Goal: Task Accomplishment & Management: Use online tool/utility

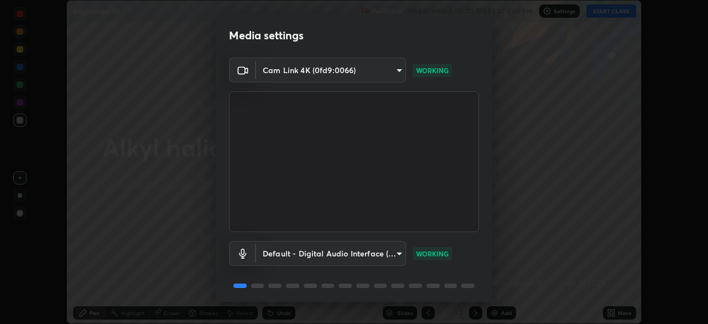
scroll to position [39, 0]
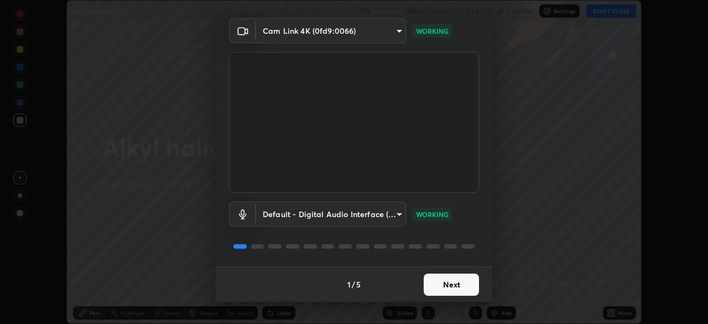
click at [438, 285] on button "Next" at bounding box center [451, 284] width 55 height 22
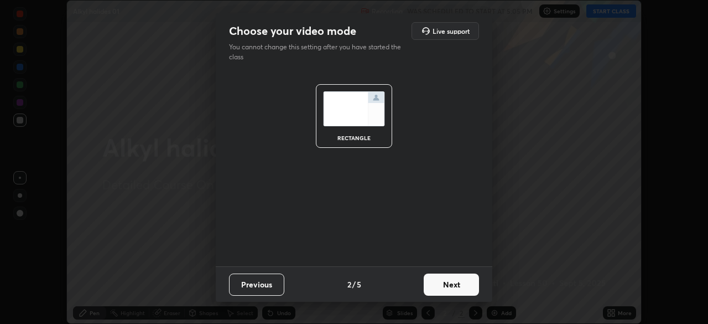
click at [441, 287] on button "Next" at bounding box center [451, 284] width 55 height 22
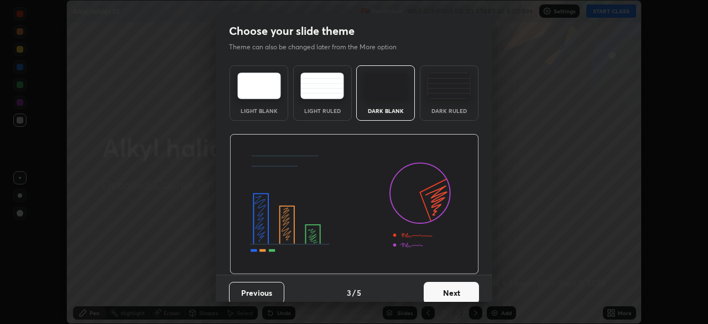
scroll to position [8, 0]
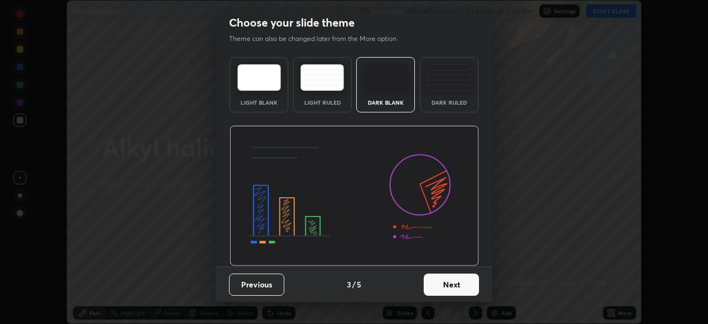
click at [436, 282] on button "Next" at bounding box center [451, 284] width 55 height 22
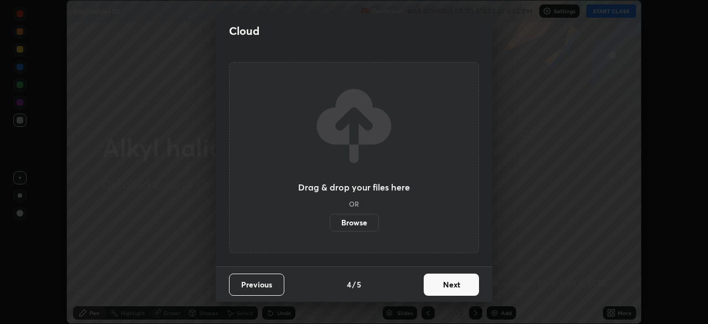
scroll to position [0, 0]
click at [441, 287] on button "Next" at bounding box center [451, 284] width 55 height 22
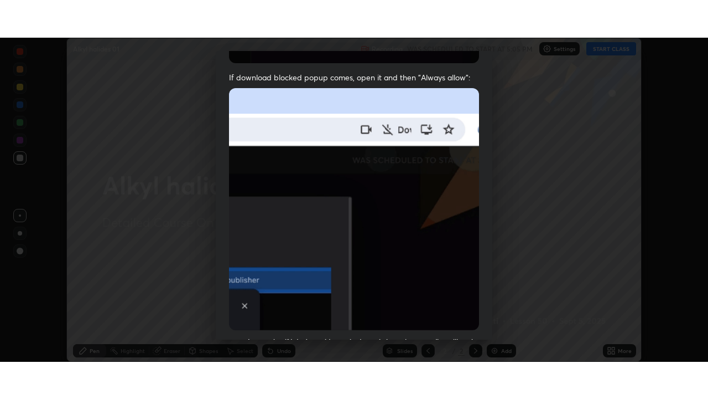
scroll to position [265, 0]
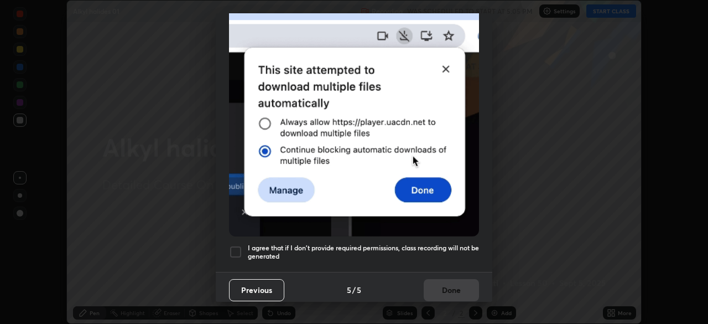
click at [235, 247] on div at bounding box center [235, 251] width 13 height 13
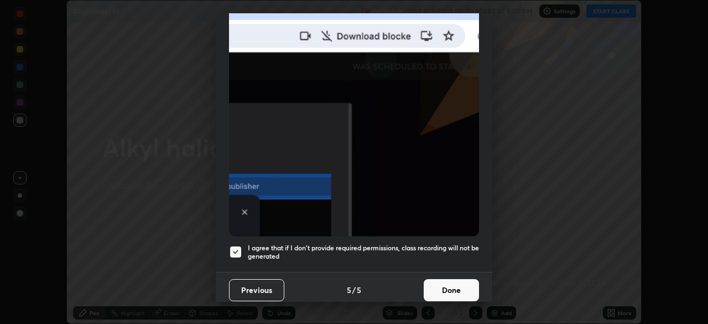
click at [447, 286] on button "Done" at bounding box center [451, 290] width 55 height 22
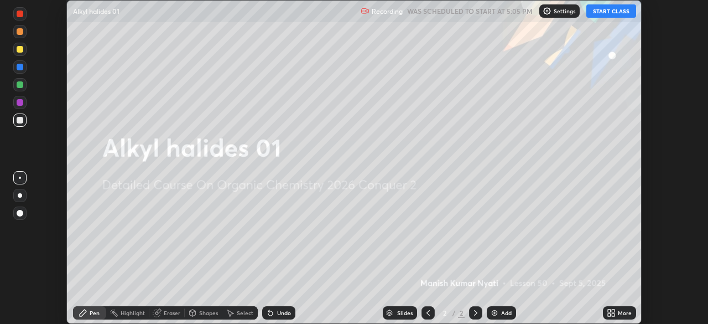
click at [612, 12] on button "START CLASS" at bounding box center [612, 10] width 50 height 13
click at [610, 313] on icon at bounding box center [611, 312] width 9 height 9
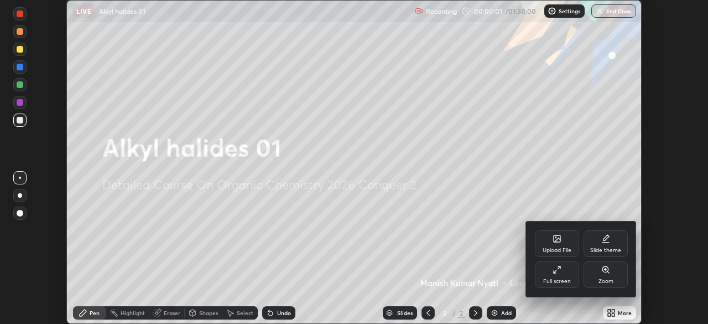
click at [557, 268] on icon at bounding box center [557, 269] width 9 height 9
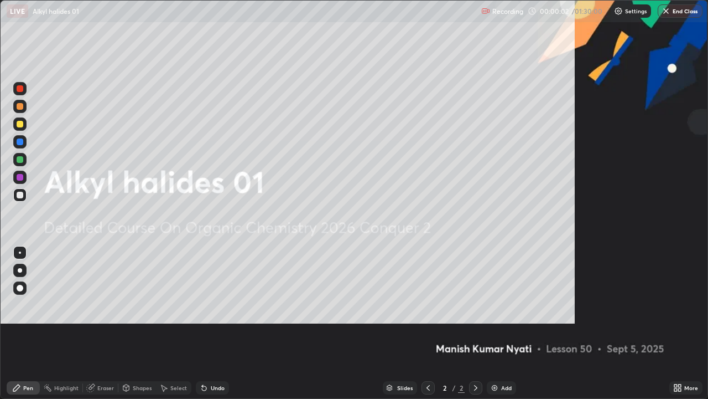
scroll to position [399, 708]
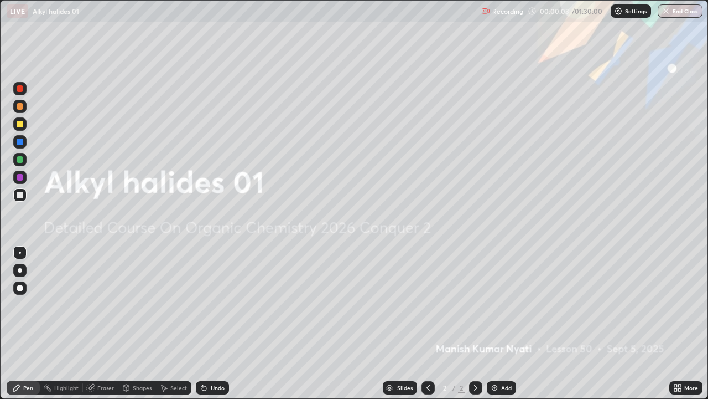
click at [493, 323] on img at bounding box center [494, 387] width 9 height 9
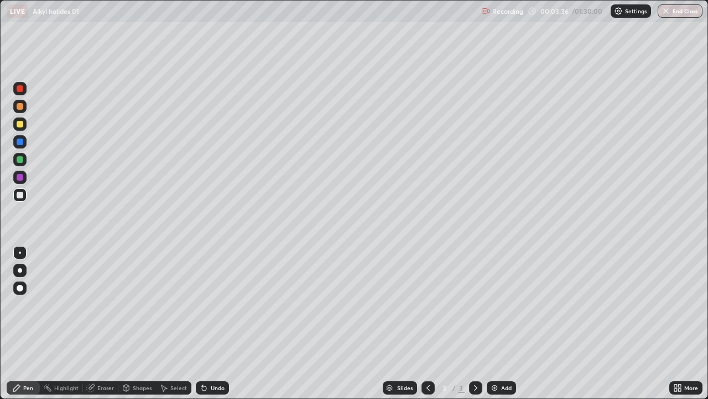
click at [361, 323] on div "Slides 3 / 3 Add" at bounding box center [449, 387] width 441 height 22
click at [304, 323] on div "Slides 3 / 3 Add" at bounding box center [449, 387] width 441 height 22
click at [220, 323] on div "Undo" at bounding box center [218, 388] width 14 height 6
click at [219, 323] on div "Undo" at bounding box center [212, 387] width 33 height 13
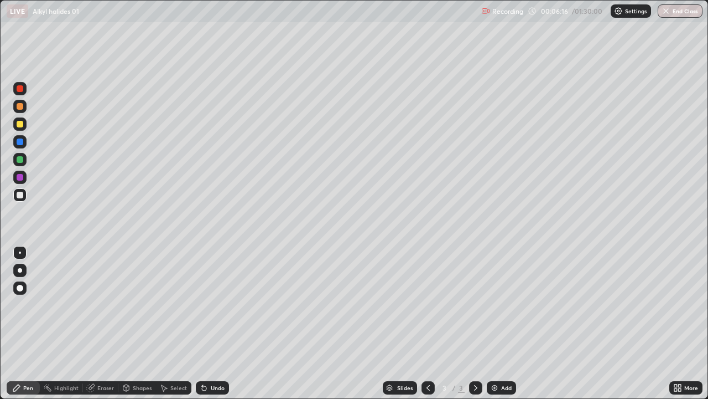
click at [215, 323] on div "Undo" at bounding box center [212, 387] width 33 height 13
click at [211, 323] on div "Undo" at bounding box center [218, 388] width 14 height 6
click at [494, 323] on img at bounding box center [494, 387] width 9 height 9
click at [214, 323] on div "Undo" at bounding box center [218, 388] width 14 height 6
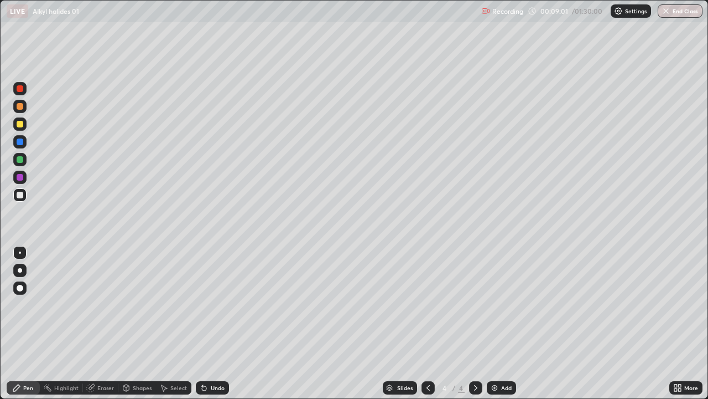
click at [422, 323] on div at bounding box center [428, 387] width 13 height 13
click at [110, 323] on div "Eraser" at bounding box center [105, 388] width 17 height 6
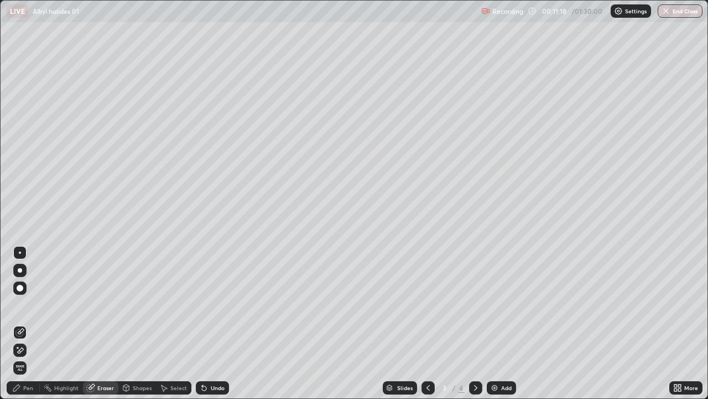
click at [35, 323] on div "Pen" at bounding box center [23, 387] width 33 height 13
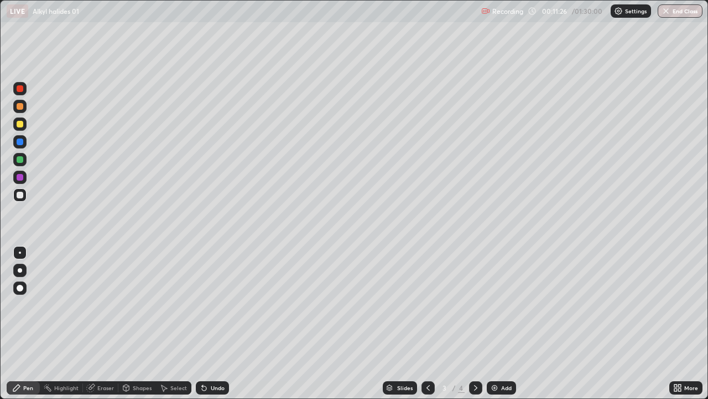
click at [207, 323] on div "Undo" at bounding box center [212, 387] width 33 height 13
click at [202, 323] on icon at bounding box center [204, 388] width 4 height 4
click at [203, 323] on icon at bounding box center [204, 388] width 4 height 4
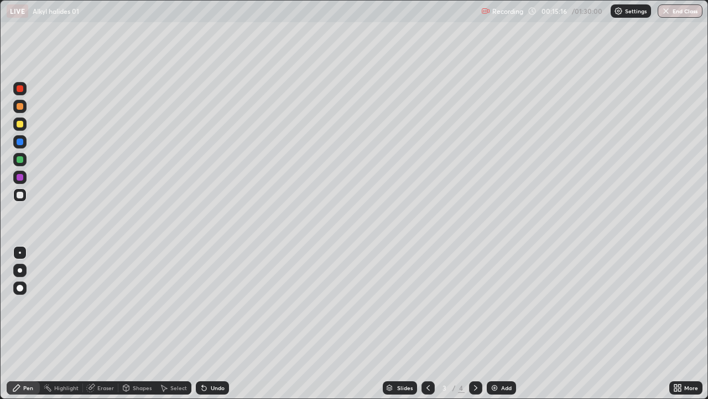
click at [475, 323] on icon at bounding box center [476, 387] width 9 height 9
click at [426, 323] on icon at bounding box center [428, 387] width 9 height 9
click at [495, 323] on img at bounding box center [494, 387] width 9 height 9
click at [427, 323] on icon at bounding box center [428, 387] width 9 height 9
click at [475, 323] on icon at bounding box center [476, 387] width 9 height 9
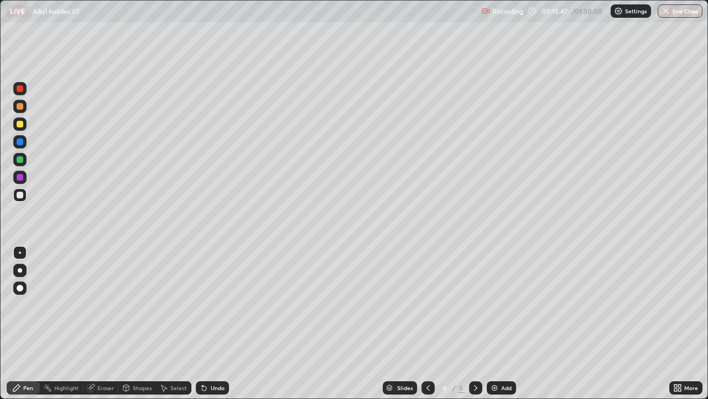
click at [477, 323] on icon at bounding box center [476, 387] width 9 height 9
click at [427, 323] on icon at bounding box center [428, 387] width 9 height 9
click at [107, 323] on div "Eraser" at bounding box center [105, 388] width 17 height 6
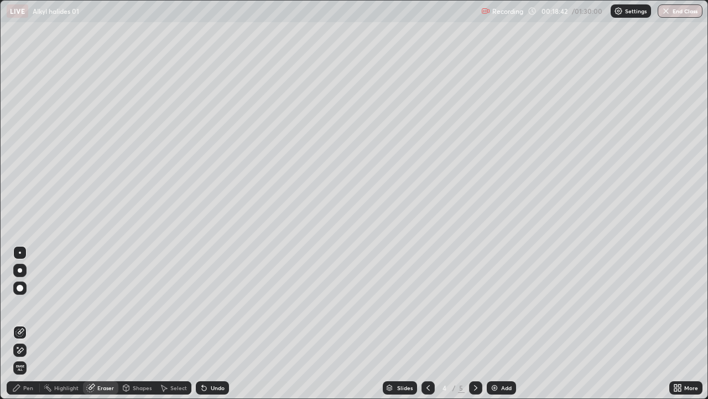
click at [479, 323] on icon at bounding box center [476, 387] width 9 height 9
click at [493, 323] on img at bounding box center [494, 387] width 9 height 9
click at [33, 323] on div "Pen" at bounding box center [23, 387] width 33 height 13
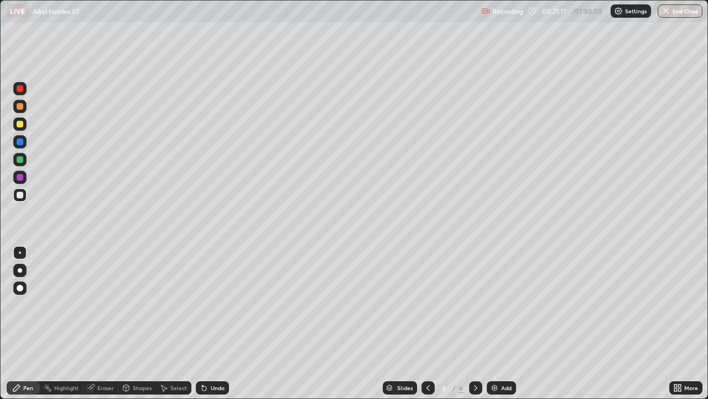
click at [206, 323] on icon at bounding box center [204, 387] width 9 height 9
click at [218, 323] on div "Undo" at bounding box center [218, 388] width 14 height 6
click at [211, 323] on div "Undo" at bounding box center [218, 388] width 14 height 6
click at [491, 323] on img at bounding box center [494, 387] width 9 height 9
click at [101, 323] on div "Eraser" at bounding box center [105, 388] width 17 height 6
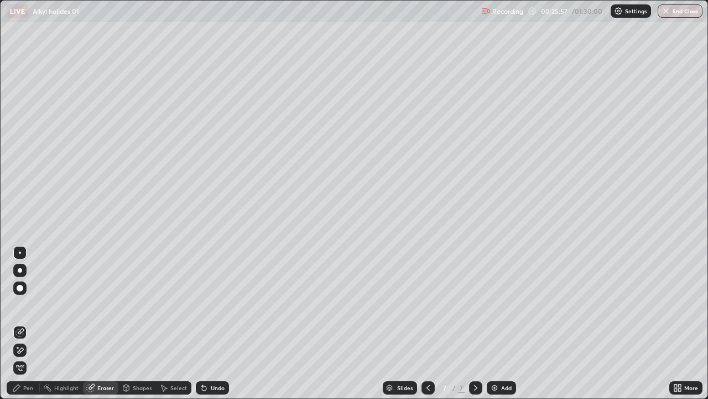
click at [29, 323] on div "Pen" at bounding box center [28, 388] width 10 height 6
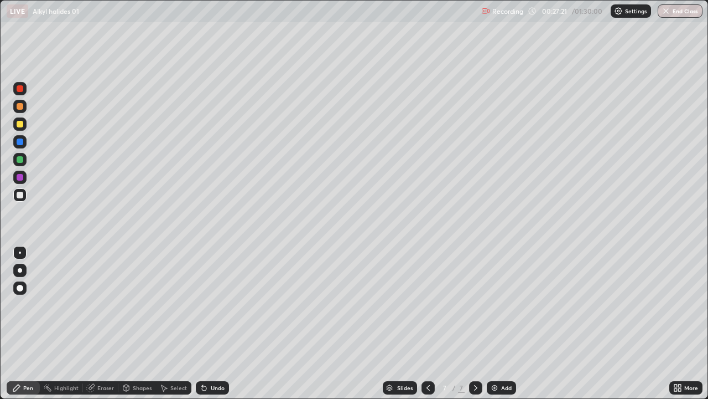
click at [432, 323] on div at bounding box center [428, 387] width 13 height 13
click at [462, 323] on div "7" at bounding box center [461, 387] width 7 height 10
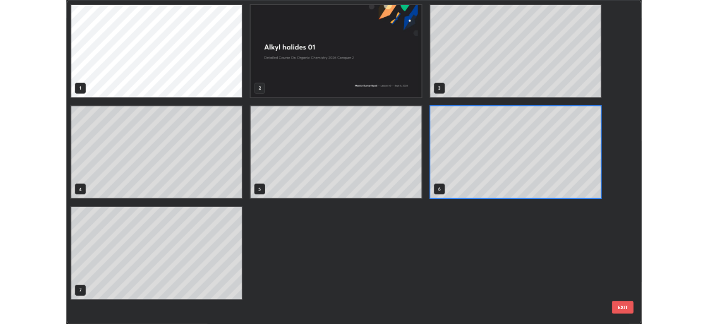
scroll to position [394, 702]
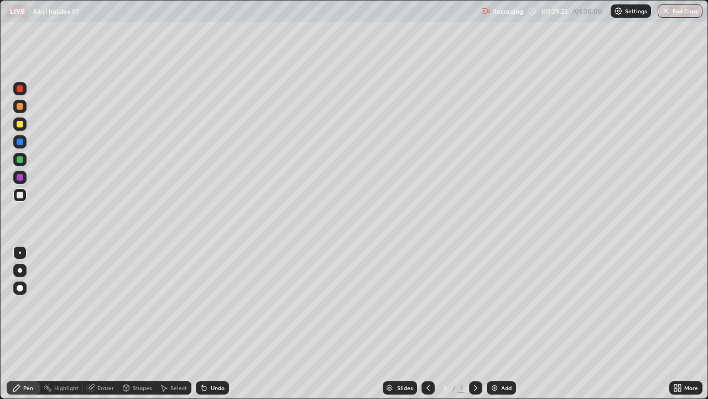
click at [426, 323] on icon at bounding box center [428, 387] width 9 height 9
click at [427, 323] on icon at bounding box center [428, 388] width 3 height 6
click at [427, 323] on icon at bounding box center [428, 387] width 9 height 9
click at [475, 323] on icon at bounding box center [476, 387] width 9 height 9
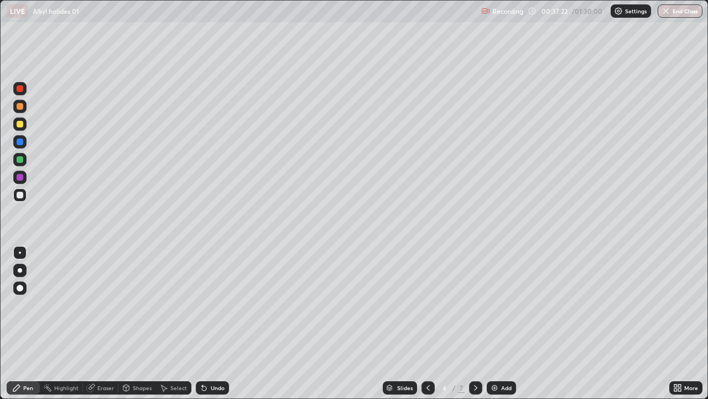
click at [474, 323] on icon at bounding box center [475, 388] width 3 height 6
click at [475, 323] on icon at bounding box center [476, 387] width 9 height 9
click at [427, 323] on icon at bounding box center [428, 387] width 9 height 9
click at [474, 323] on icon at bounding box center [476, 387] width 9 height 9
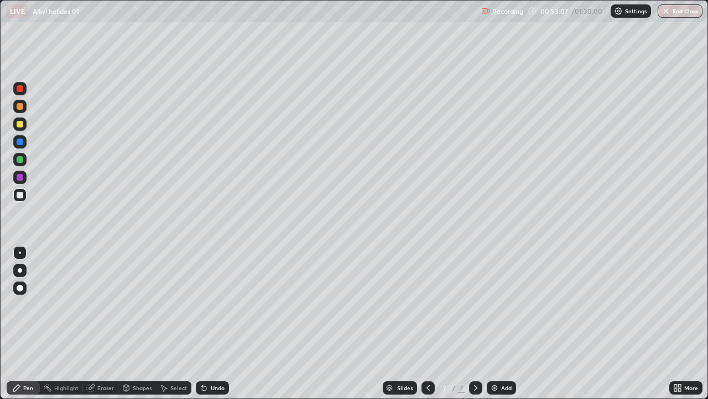
click at [475, 323] on icon at bounding box center [476, 387] width 9 height 9
click at [497, 323] on img at bounding box center [494, 387] width 9 height 9
click at [503, 323] on div "Add" at bounding box center [506, 388] width 11 height 6
click at [19, 90] on div at bounding box center [20, 88] width 7 height 7
click at [19, 195] on div at bounding box center [20, 195] width 7 height 7
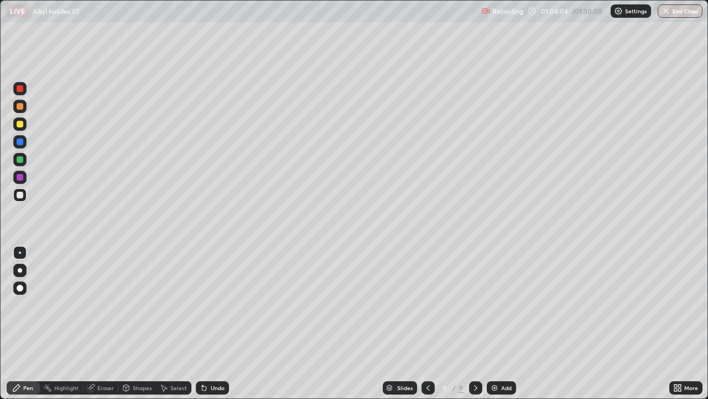
click at [490, 323] on img at bounding box center [494, 387] width 9 height 9
click at [426, 323] on icon at bounding box center [427, 387] width 9 height 9
click at [427, 323] on icon at bounding box center [427, 387] width 9 height 9
click at [474, 323] on icon at bounding box center [475, 388] width 3 height 6
click at [475, 323] on icon at bounding box center [476, 387] width 9 height 9
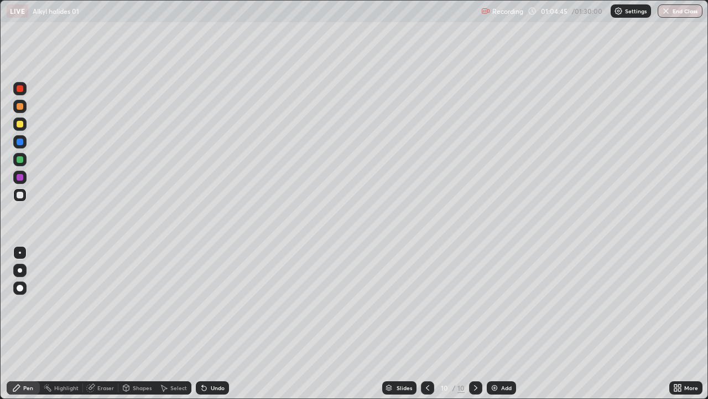
click at [422, 323] on div at bounding box center [427, 387] width 13 height 13
click at [474, 323] on icon at bounding box center [475, 388] width 3 height 6
click at [428, 323] on icon at bounding box center [427, 388] width 3 height 6
click at [475, 323] on icon at bounding box center [476, 387] width 9 height 9
click at [109, 323] on div "Eraser" at bounding box center [105, 388] width 17 height 6
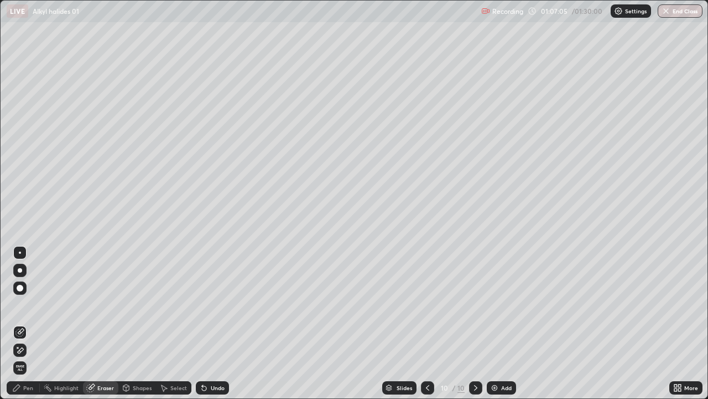
click at [33, 323] on div "Pen" at bounding box center [28, 388] width 10 height 6
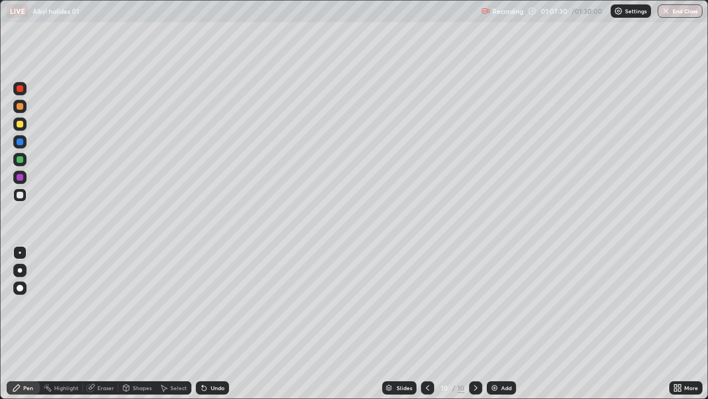
click at [421, 323] on div at bounding box center [427, 387] width 13 height 13
click at [475, 323] on icon at bounding box center [476, 387] width 9 height 9
click at [474, 323] on icon at bounding box center [475, 388] width 3 height 6
click at [494, 323] on img at bounding box center [494, 387] width 9 height 9
click at [670, 9] on button "End Class" at bounding box center [680, 10] width 45 height 13
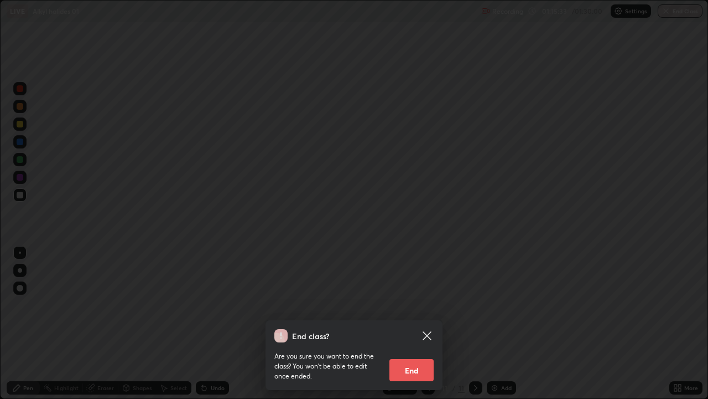
click at [418, 323] on button "End" at bounding box center [412, 370] width 44 height 22
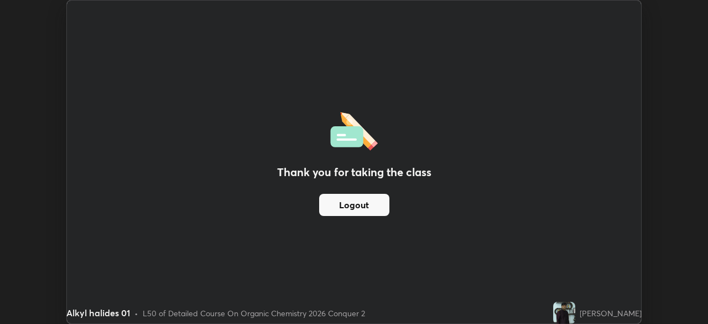
scroll to position [55025, 54640]
